Goal: Find specific page/section: Find specific page/section

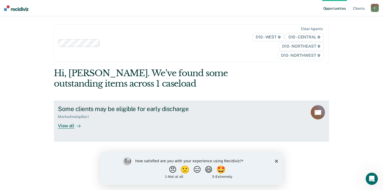
click at [70, 125] on div "View all" at bounding box center [72, 124] width 28 height 10
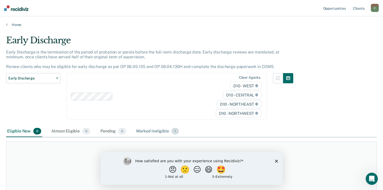
click at [175, 130] on span "1" at bounding box center [174, 131] width 7 height 7
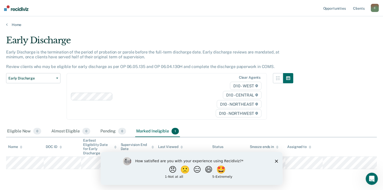
click at [276, 160] on polygon "Close survey" at bounding box center [276, 160] width 3 height 3
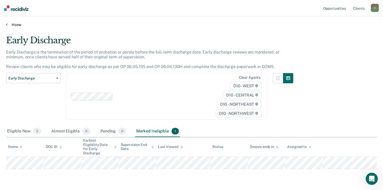
click at [15, 25] on link "Home" at bounding box center [191, 24] width 371 height 5
